Goal: Task Accomplishment & Management: Use online tool/utility

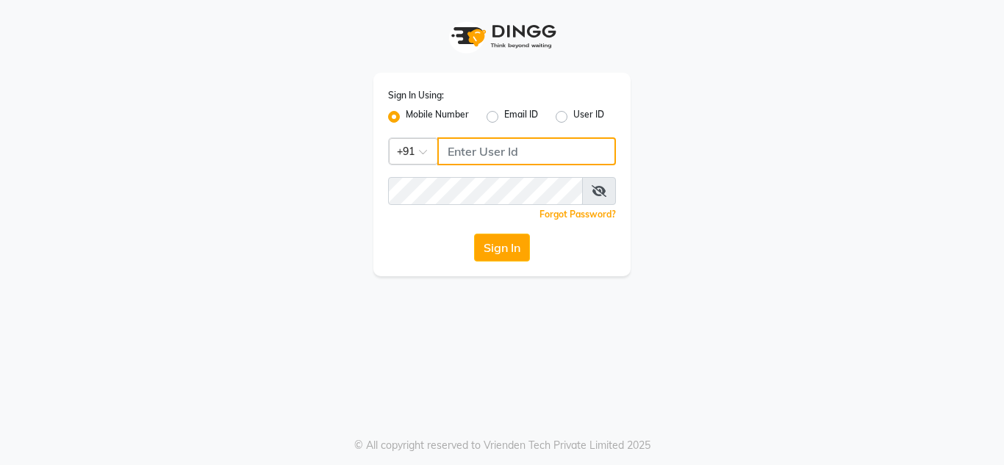
click at [489, 154] on input "Username" at bounding box center [526, 151] width 179 height 28
type input "7832031132"
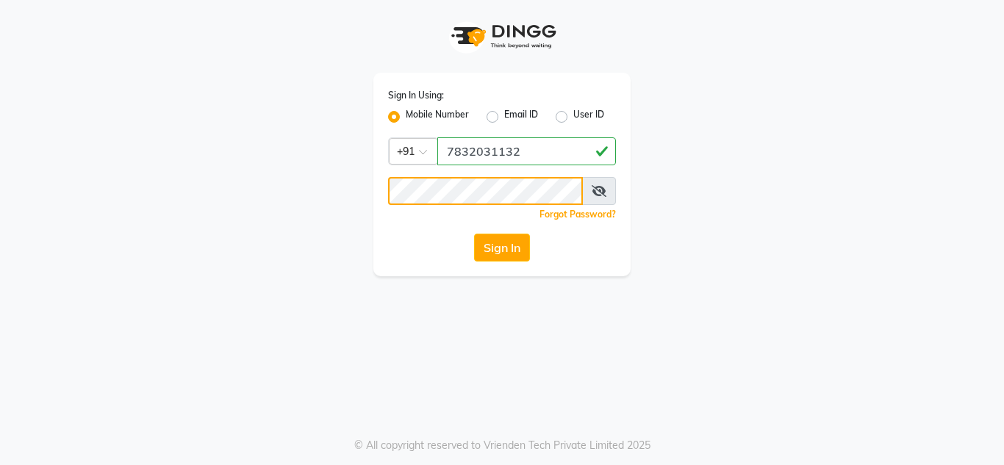
click at [474, 234] on button "Sign In" at bounding box center [502, 248] width 56 height 28
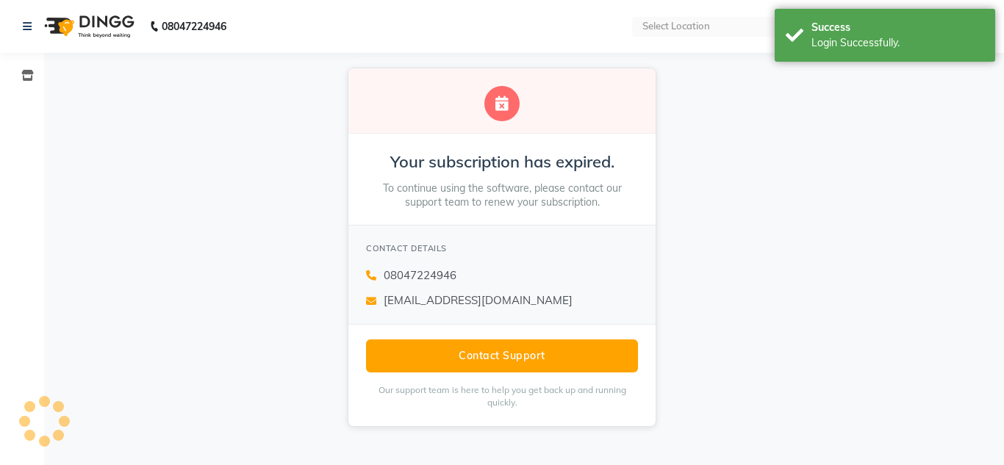
select select "en"
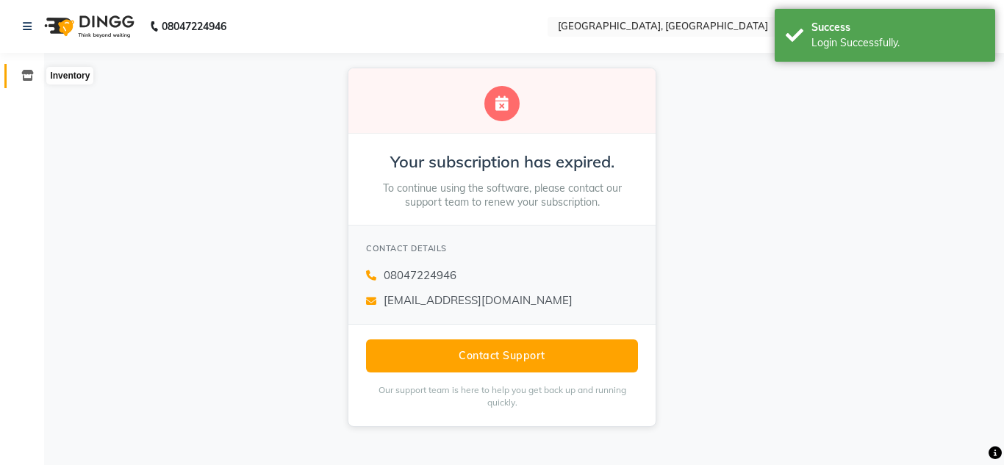
click at [23, 78] on icon at bounding box center [27, 75] width 12 height 11
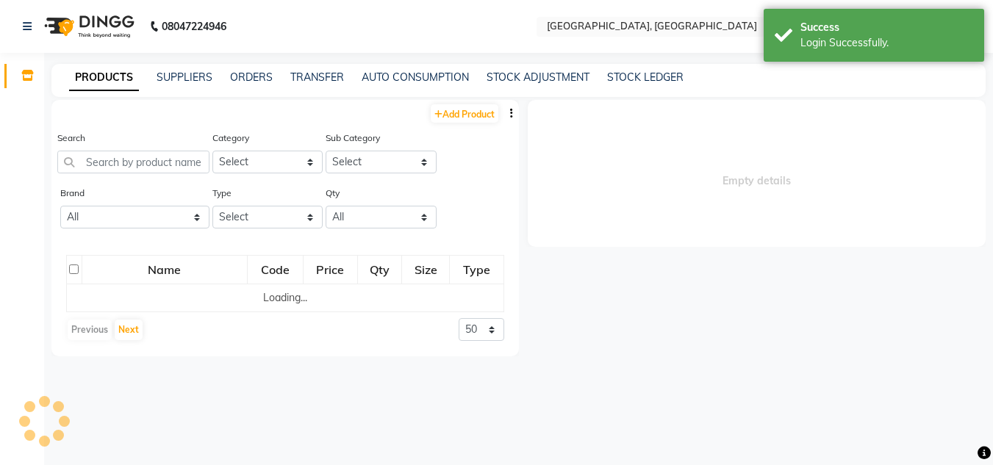
select select
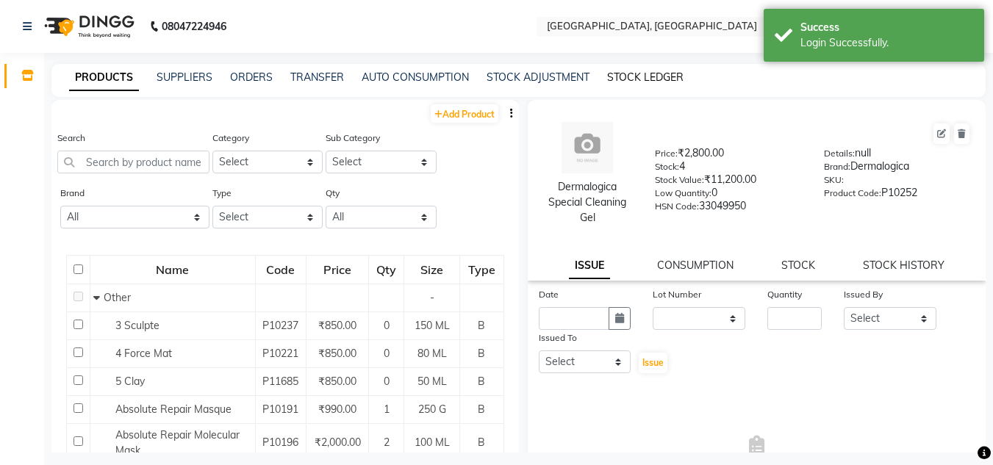
click at [646, 80] on link "STOCK LEDGER" at bounding box center [645, 77] width 76 height 13
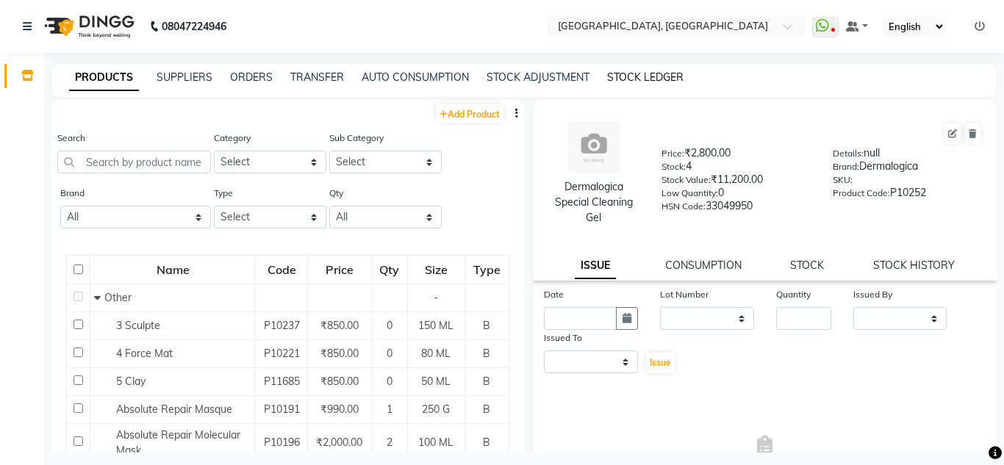
select select "all"
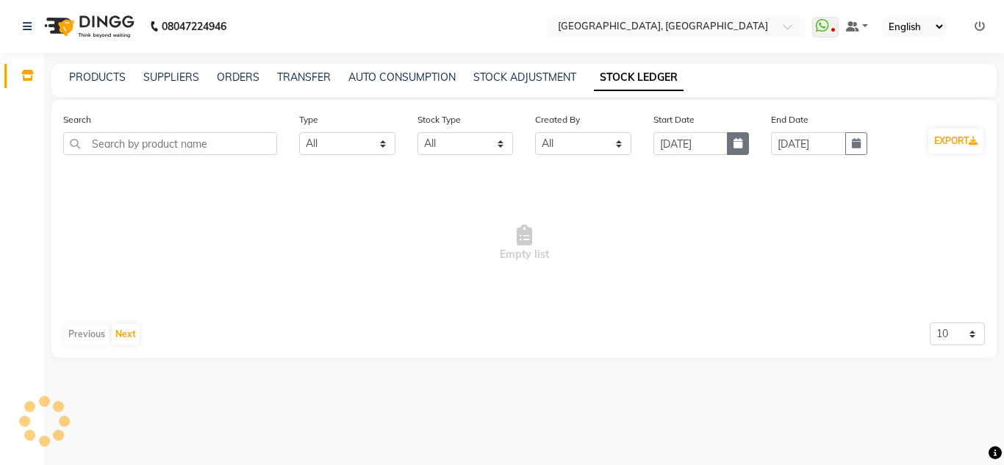
click at [734, 148] on button "button" at bounding box center [738, 143] width 22 height 23
select select "9"
select select "2025"
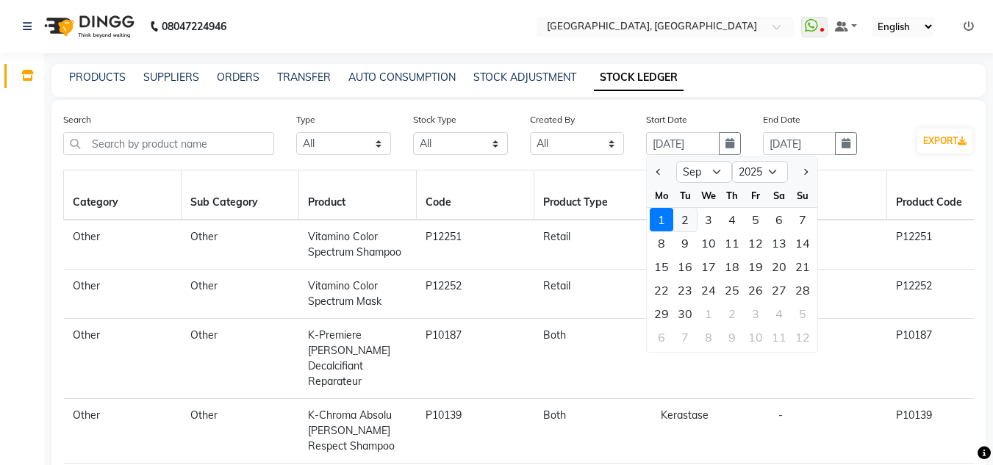
click at [690, 220] on div "2" at bounding box center [685, 220] width 24 height 24
type input "02-09-2025"
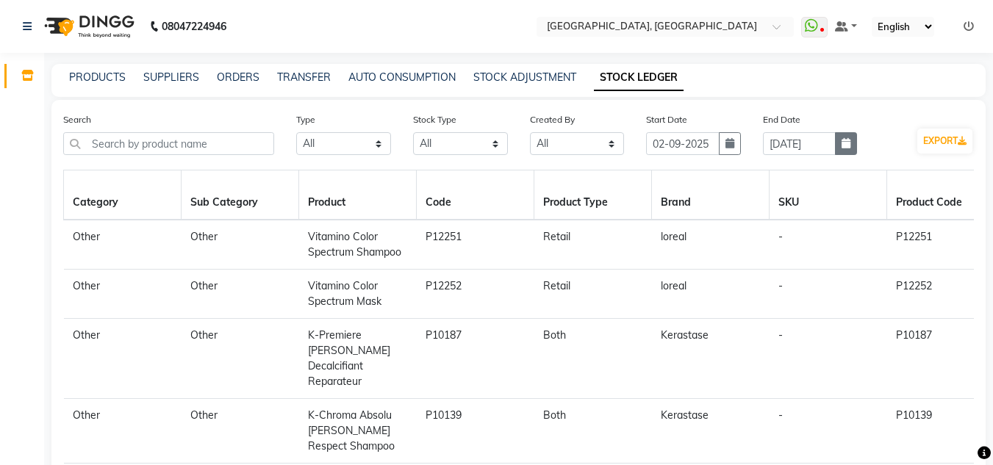
click at [850, 138] on icon "button" at bounding box center [846, 143] width 9 height 10
select select "9"
select select "2025"
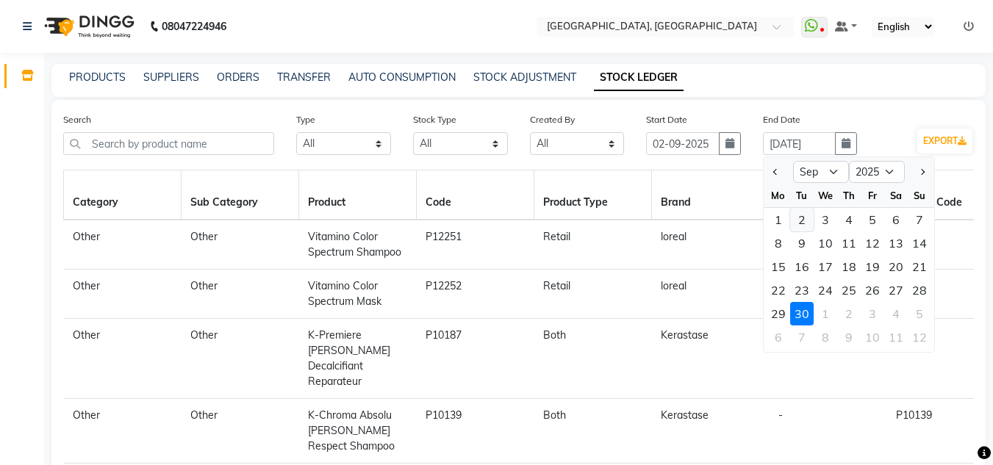
click at [803, 215] on div "2" at bounding box center [802, 220] width 24 height 24
type input "02-09-2025"
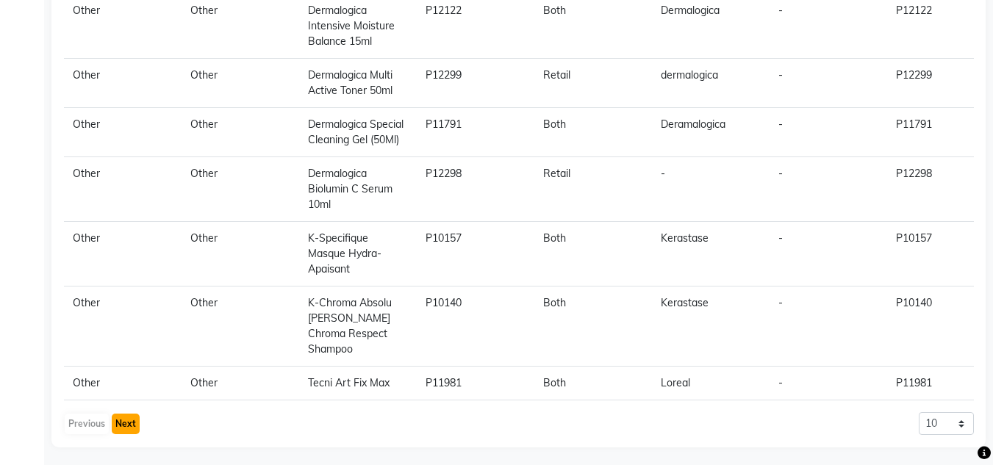
click at [121, 414] on button "Next" at bounding box center [126, 424] width 28 height 21
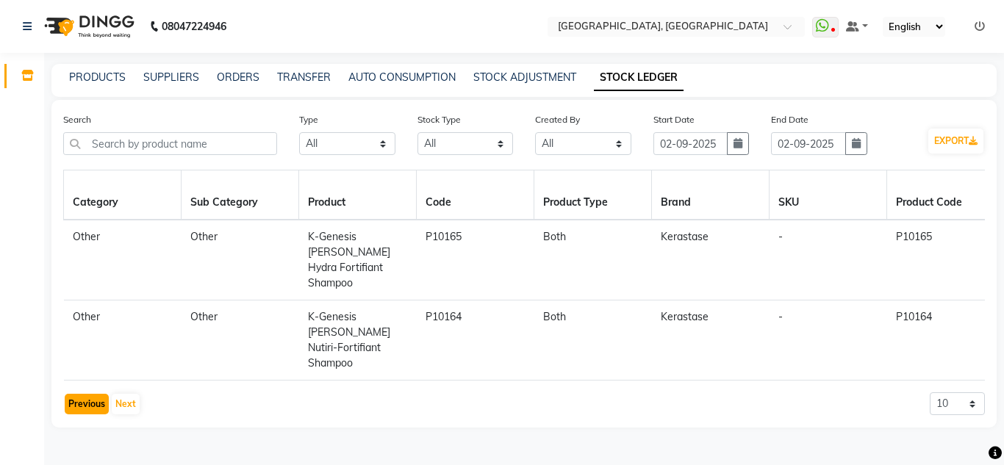
click at [73, 394] on button "Previous" at bounding box center [87, 404] width 44 height 21
